Goal: Task Accomplishment & Management: Complete application form

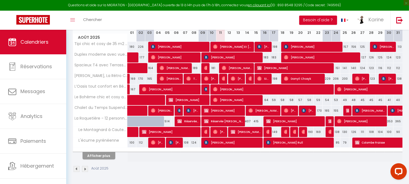
scroll to position [106, 0]
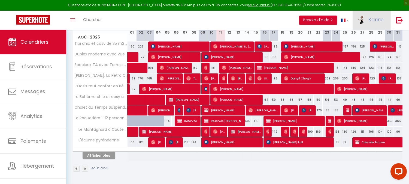
click at [379, 19] on span "Karine" at bounding box center [376, 19] width 15 height 7
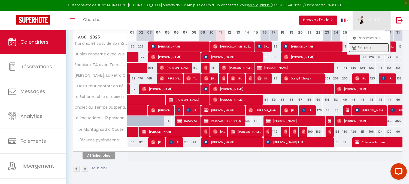
click at [361, 46] on link "Équipe" at bounding box center [369, 47] width 40 height 9
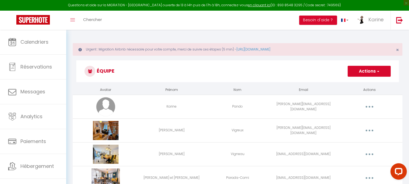
click at [367, 70] on button "Actions" at bounding box center [369, 71] width 43 height 11
click at [360, 83] on link "Ajouter un nouvel utilisateur" at bounding box center [358, 83] width 64 height 7
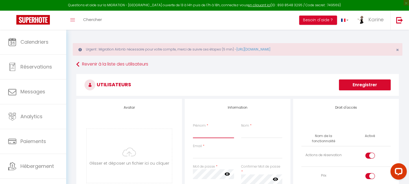
click at [207, 135] on input "Prénom" at bounding box center [213, 133] width 41 height 10
type input "Saad"
click at [244, 132] on input "Larichi" at bounding box center [261, 133] width 41 height 10
click at [266, 134] on input "Lahrichi" at bounding box center [261, 133] width 41 height 10
type input "Lahrichi"
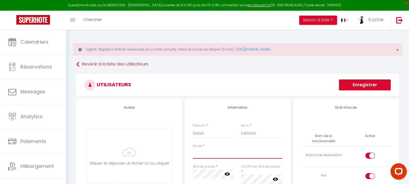
click at [213, 153] on input "Email" at bounding box center [237, 154] width 89 height 10
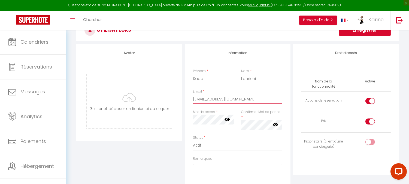
scroll to position [56, 0]
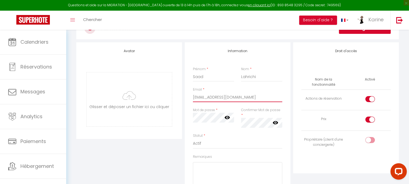
type input "[EMAIL_ADDRESS][DOMAIN_NAME]"
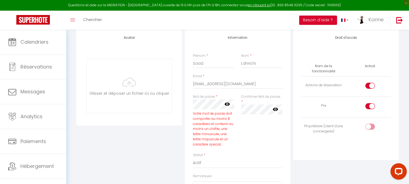
scroll to position [63, 0]
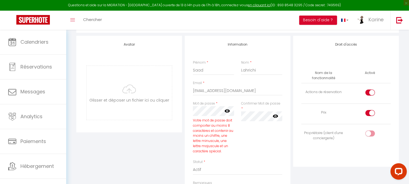
click at [366, 89] on div at bounding box center [371, 92] width 10 height 6
click at [370, 89] on input "checkbox" at bounding box center [375, 93] width 10 height 8
checkbox input "false"
click at [367, 110] on div at bounding box center [371, 113] width 10 height 6
click at [370, 110] on input "checkbox" at bounding box center [375, 114] width 10 height 8
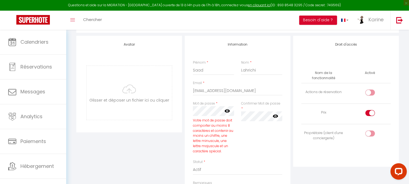
checkbox input "false"
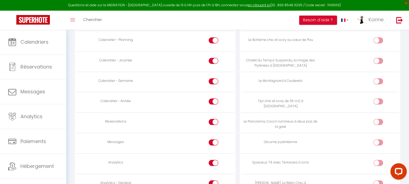
scroll to position [369, 0]
click at [212, 143] on div at bounding box center [214, 142] width 10 height 6
click at [214, 143] on input "checkbox" at bounding box center [219, 143] width 10 height 8
checkbox input "false"
click at [212, 165] on div at bounding box center [214, 163] width 10 height 6
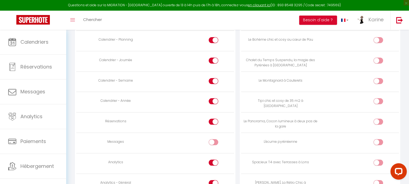
click at [214, 165] on input "checkbox" at bounding box center [219, 164] width 10 height 8
checkbox input "false"
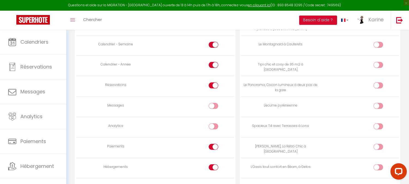
scroll to position [424, 0]
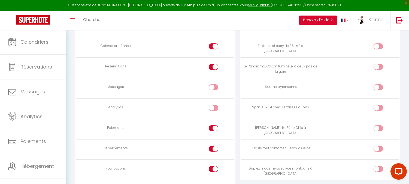
click at [211, 130] on div at bounding box center [214, 128] width 10 height 6
click at [214, 130] on input "checkbox" at bounding box center [219, 129] width 10 height 8
checkbox input "false"
click at [212, 151] on div at bounding box center [214, 149] width 10 height 6
click at [214, 151] on input "checkbox" at bounding box center [219, 150] width 10 height 8
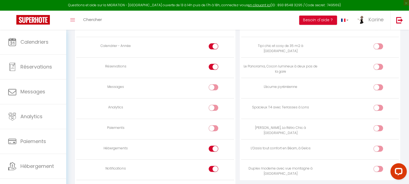
checkbox input "false"
click at [212, 171] on div at bounding box center [214, 169] width 10 height 6
click at [214, 171] on input "checkbox" at bounding box center [219, 170] width 10 height 8
checkbox input "false"
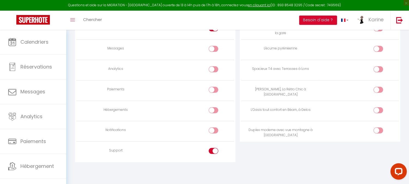
scroll to position [465, 0]
click at [212, 152] on div at bounding box center [214, 151] width 10 height 6
click at [214, 152] on input "checkbox" at bounding box center [219, 152] width 10 height 8
checkbox input "false"
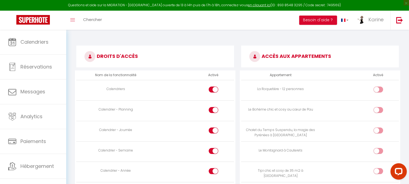
scroll to position [295, 0]
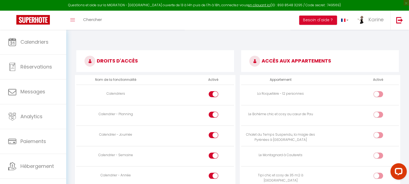
click at [380, 93] on input "checkbox" at bounding box center [384, 95] width 10 height 8
checkbox input "true"
click at [378, 116] on div at bounding box center [379, 115] width 10 height 6
click at [379, 116] on input "checkbox" at bounding box center [384, 116] width 10 height 8
checkbox input "true"
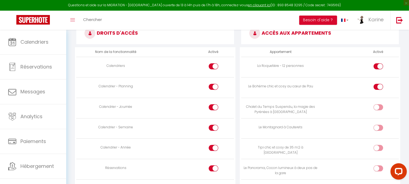
scroll to position [323, 0]
click at [382, 104] on input "checkbox" at bounding box center [384, 107] width 10 height 8
checkbox input "true"
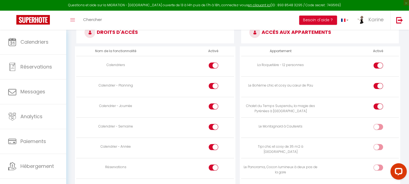
click at [380, 127] on input "checkbox" at bounding box center [384, 128] width 10 height 8
checkbox input "true"
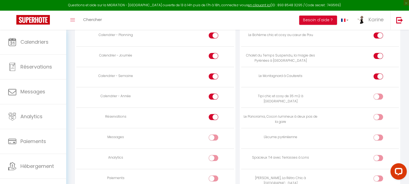
scroll to position [374, 0]
click at [381, 97] on input "checkbox" at bounding box center [384, 97] width 10 height 8
checkbox input "true"
click at [379, 138] on input "checkbox" at bounding box center [384, 138] width 10 height 8
checkbox input "true"
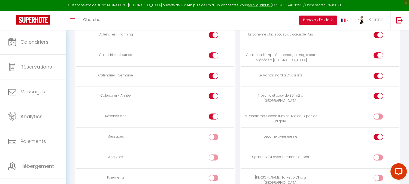
click at [381, 116] on input "checkbox" at bounding box center [384, 117] width 10 height 8
checkbox input "true"
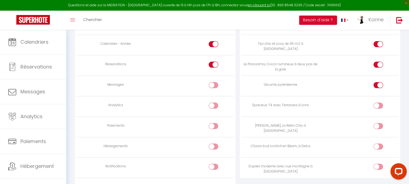
scroll to position [426, 0]
click at [381, 109] on input "checkbox" at bounding box center [384, 106] width 10 height 8
checkbox input "true"
click at [381, 127] on input "checkbox" at bounding box center [384, 127] width 10 height 8
checkbox input "true"
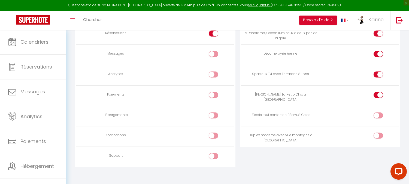
scroll to position [465, 0]
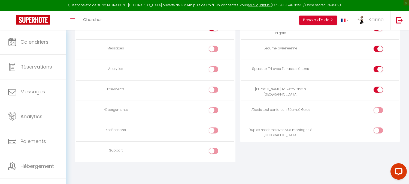
click at [381, 126] on td at bounding box center [359, 131] width 79 height 20
click at [380, 130] on input "checkbox" at bounding box center [384, 131] width 10 height 8
checkbox input "true"
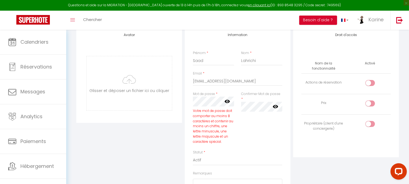
scroll to position [0, 0]
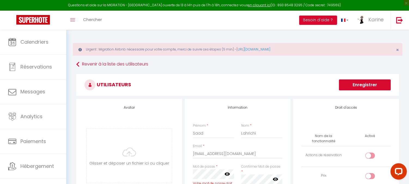
click at [354, 89] on button "Enregistrer" at bounding box center [365, 84] width 52 height 11
